Goal: Transaction & Acquisition: Subscribe to service/newsletter

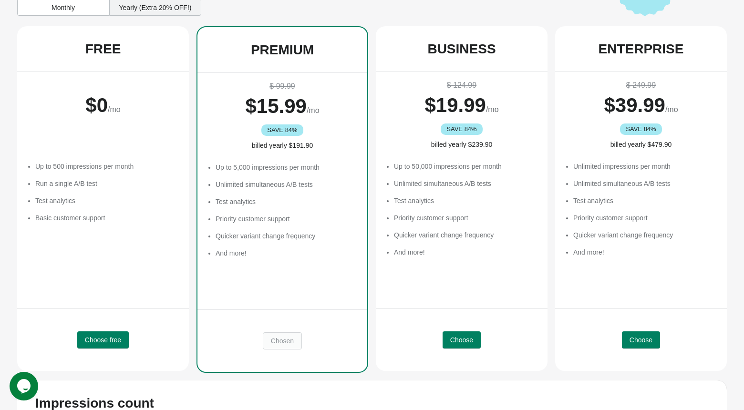
scroll to position [76, 0]
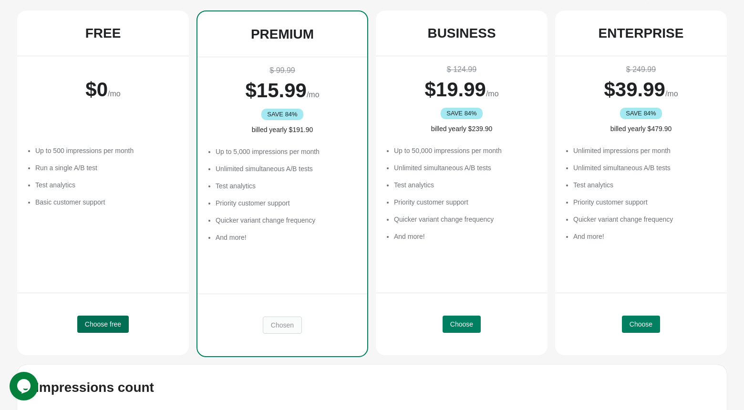
click at [123, 322] on button "Choose free" at bounding box center [103, 324] width 52 height 17
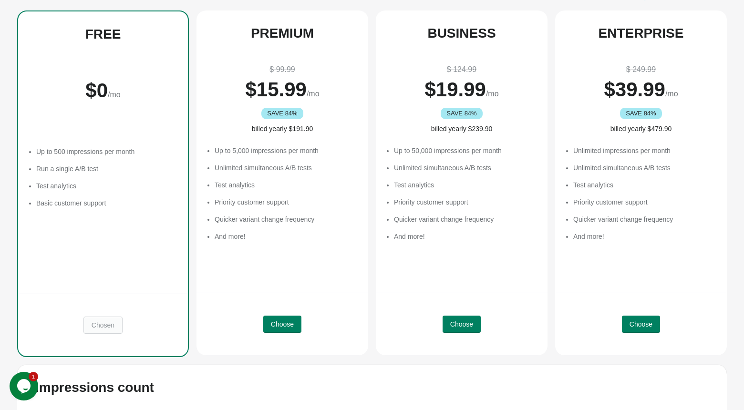
scroll to position [0, 0]
